Goal: Task Accomplishment & Management: Use online tool/utility

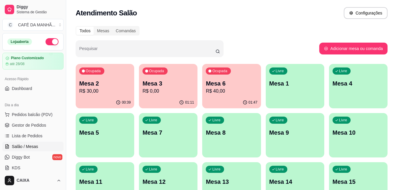
click at [175, 28] on div "Todos Mesas Comandas" at bounding box center [232, 30] width 312 height 9
click at [166, 94] on p "R$ 0,00" at bounding box center [168, 90] width 50 height 7
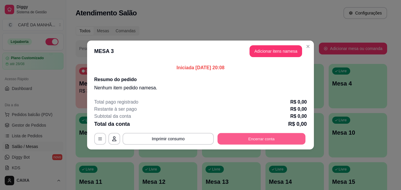
click at [236, 138] on button "Encerrar conta" at bounding box center [262, 139] width 88 height 12
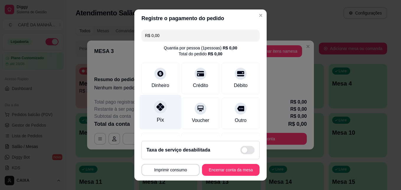
click at [157, 109] on icon at bounding box center [161, 107] width 8 height 8
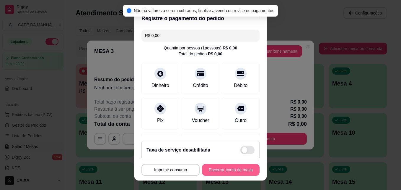
click at [213, 167] on button "Encerrar conta da mesa" at bounding box center [231, 170] width 58 height 12
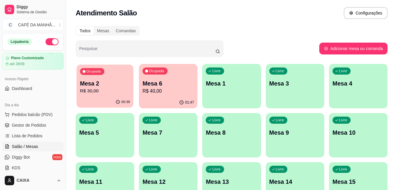
click at [85, 71] on icon "button" at bounding box center [84, 72] width 4 height 4
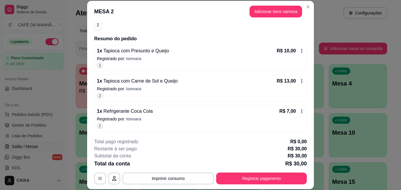
scroll to position [58, 0]
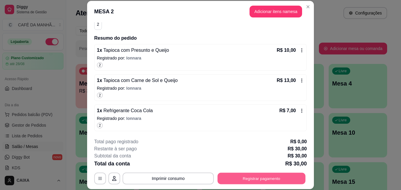
click at [251, 180] on button "Registrar pagamento" at bounding box center [262, 178] width 88 height 12
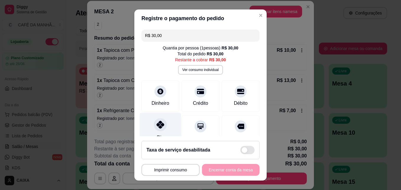
click at [158, 127] on icon at bounding box center [161, 124] width 8 height 8
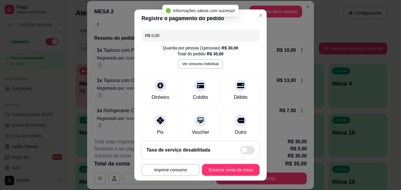
type input "R$ 0,00"
click at [216, 167] on button "Encerrar conta da mesa" at bounding box center [231, 170] width 56 height 12
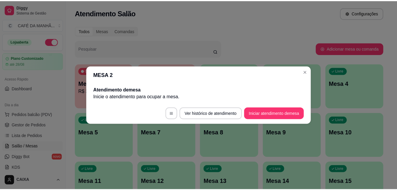
scroll to position [0, 0]
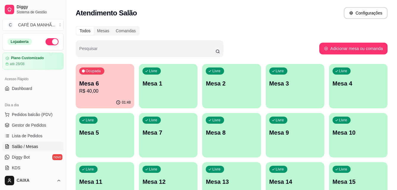
click at [119, 97] on div "01:48" at bounding box center [105, 103] width 58 height 12
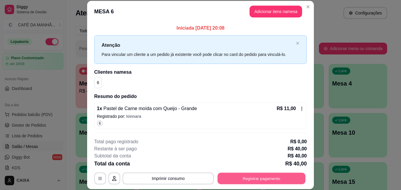
click at [243, 175] on button "Registrar pagamento" at bounding box center [262, 178] width 88 height 12
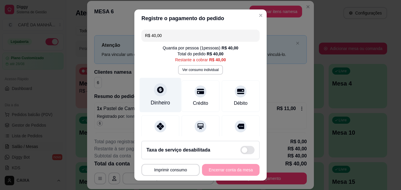
click at [157, 105] on div "Dinheiro" at bounding box center [160, 103] width 19 height 8
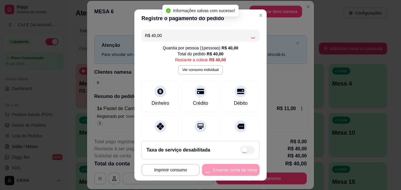
type input "R$ 0,00"
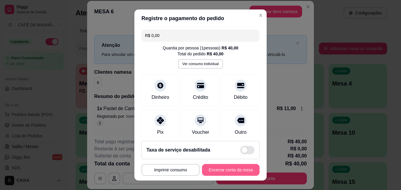
click at [224, 168] on button "Encerrar conta da mesa" at bounding box center [231, 170] width 58 height 12
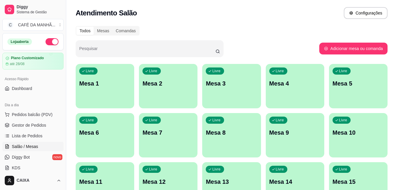
click at [256, 25] on div "Todos Mesas Comandas Pesquisar Adicionar mesa ou comanda Livre Mesa 1 Livre Mes…" at bounding box center [231, 166] width 330 height 289
